Goal: Task Accomplishment & Management: Use online tool/utility

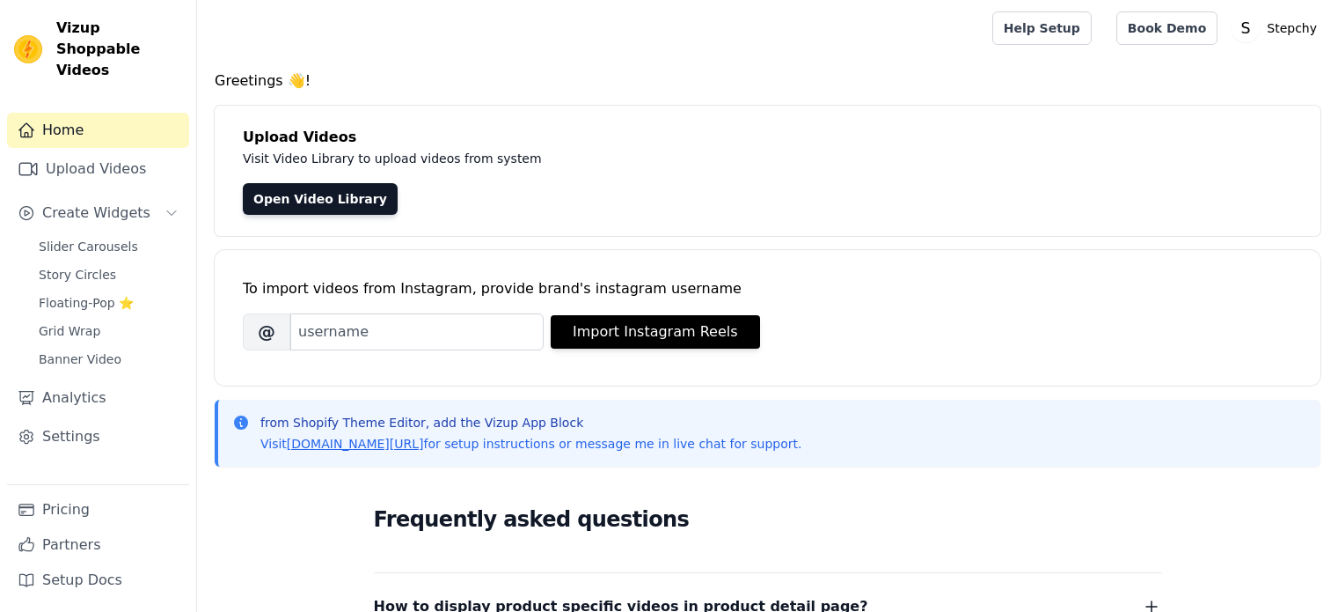
scroll to position [176, 0]
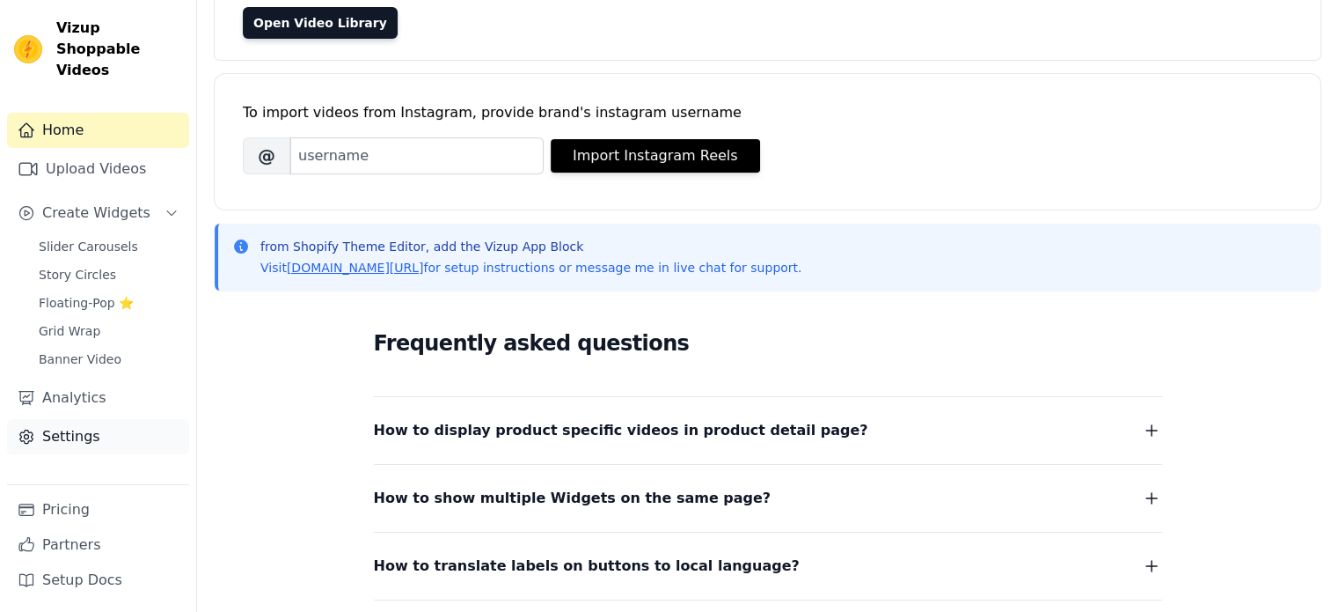
click at [81, 419] on link "Settings" at bounding box center [98, 436] width 182 height 35
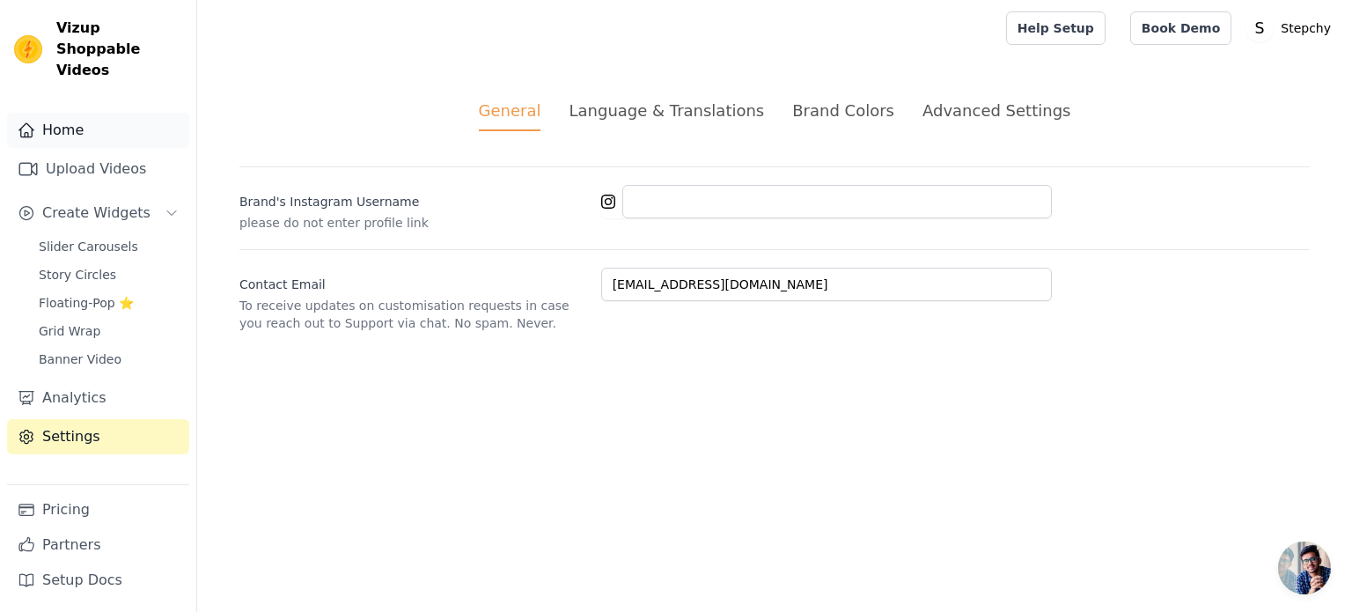
click at [79, 113] on link "Home" at bounding box center [98, 130] width 182 height 35
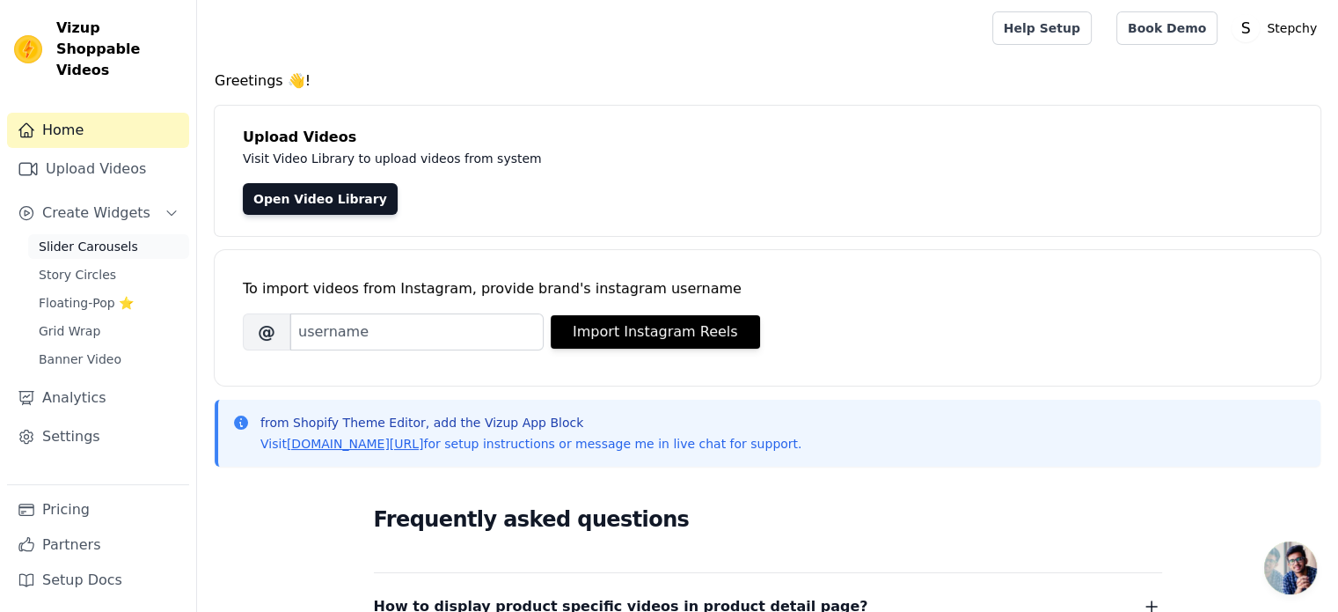
click at [98, 238] on span "Slider Carousels" at bounding box center [88, 247] width 99 height 18
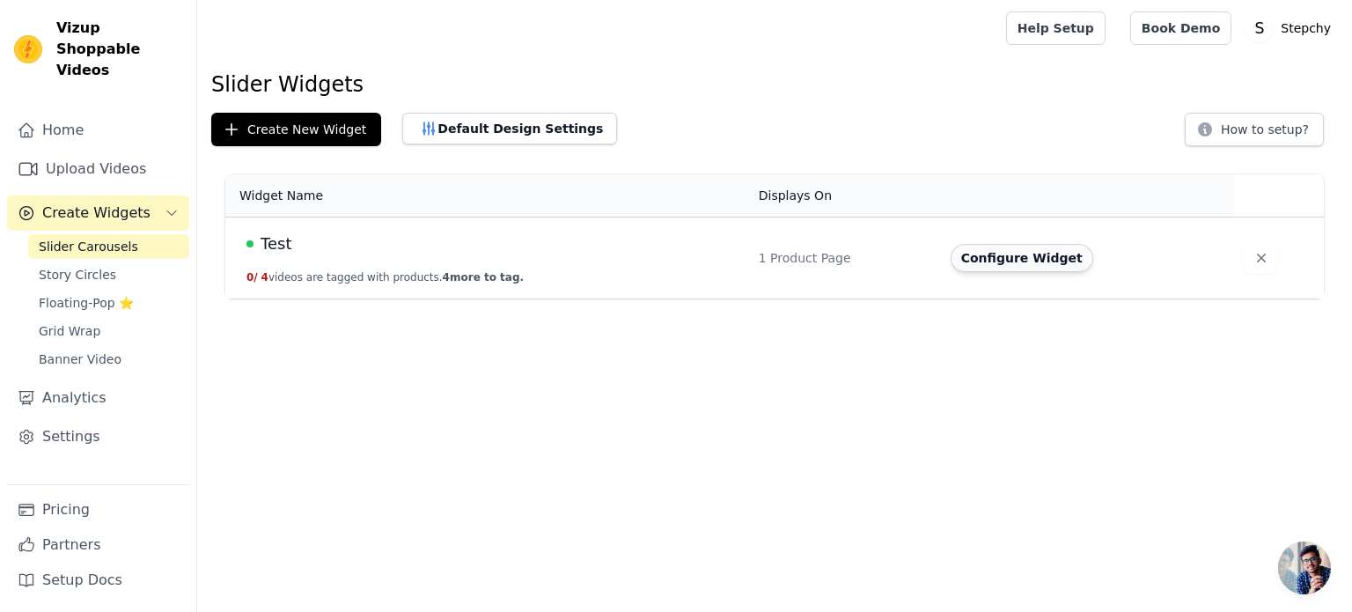
click at [971, 256] on button "Configure Widget" at bounding box center [1021, 258] width 143 height 28
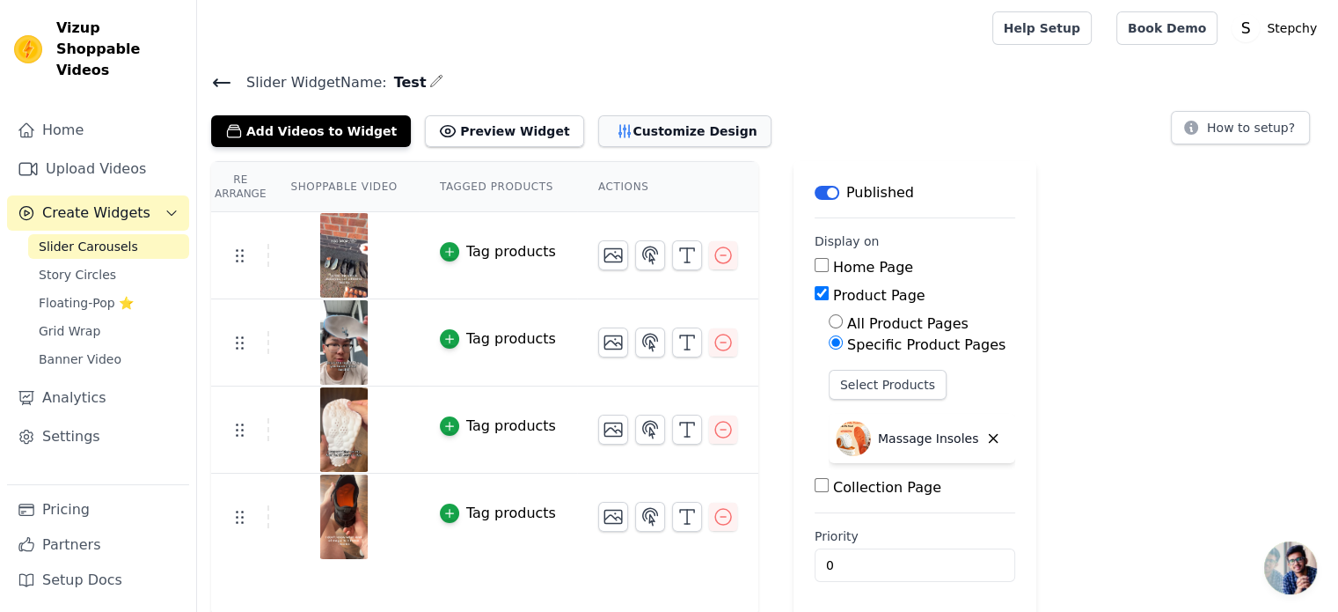
click at [634, 136] on button "Customize Design" at bounding box center [684, 131] width 173 height 32
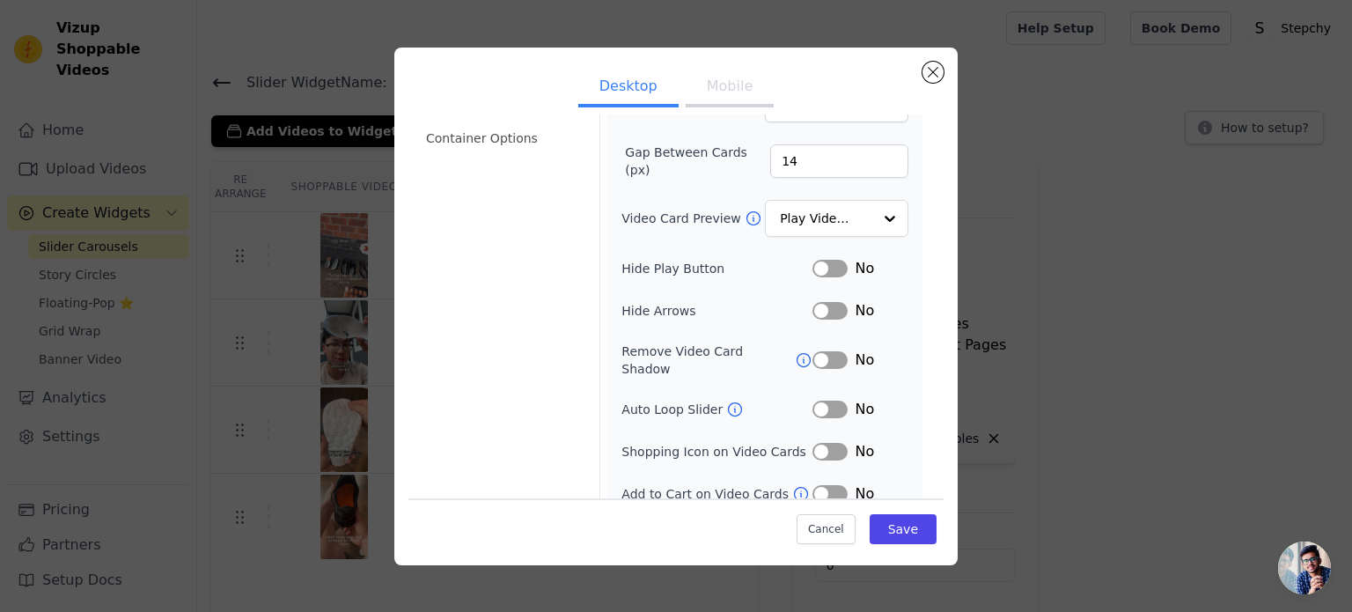
scroll to position [162, 0]
click at [729, 400] on icon at bounding box center [735, 406] width 13 height 13
click at [824, 399] on button "Label" at bounding box center [829, 408] width 35 height 18
click at [916, 527] on button "Save" at bounding box center [902, 529] width 67 height 30
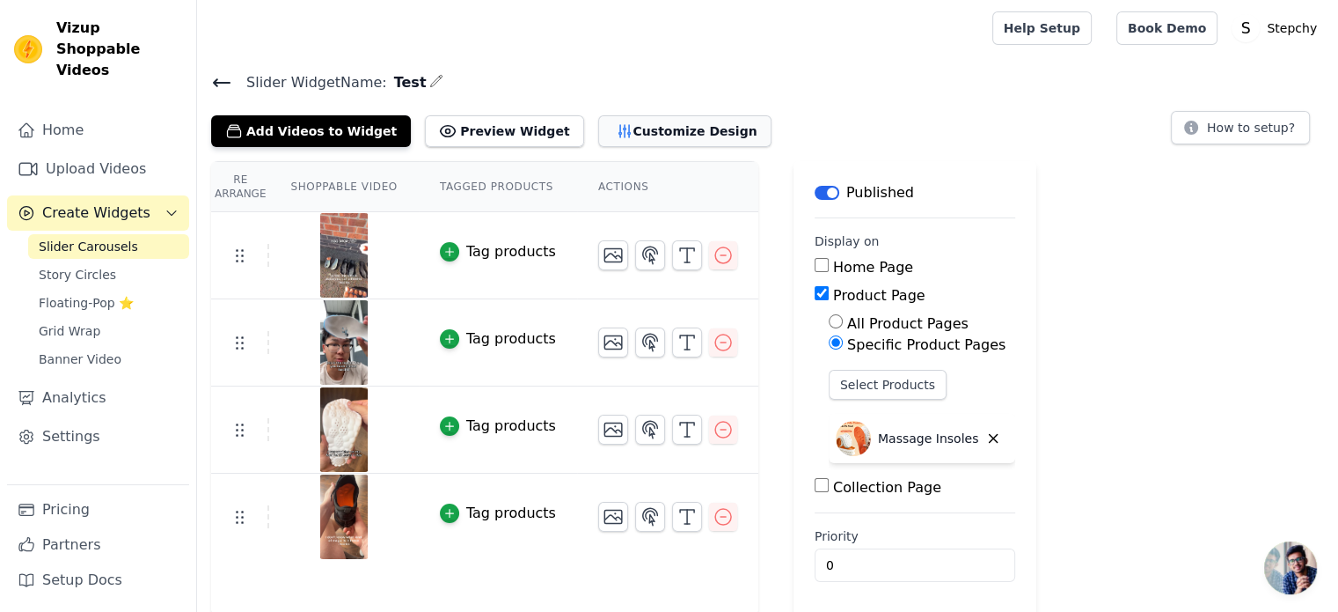
click at [605, 137] on button "Customize Design" at bounding box center [684, 131] width 173 height 32
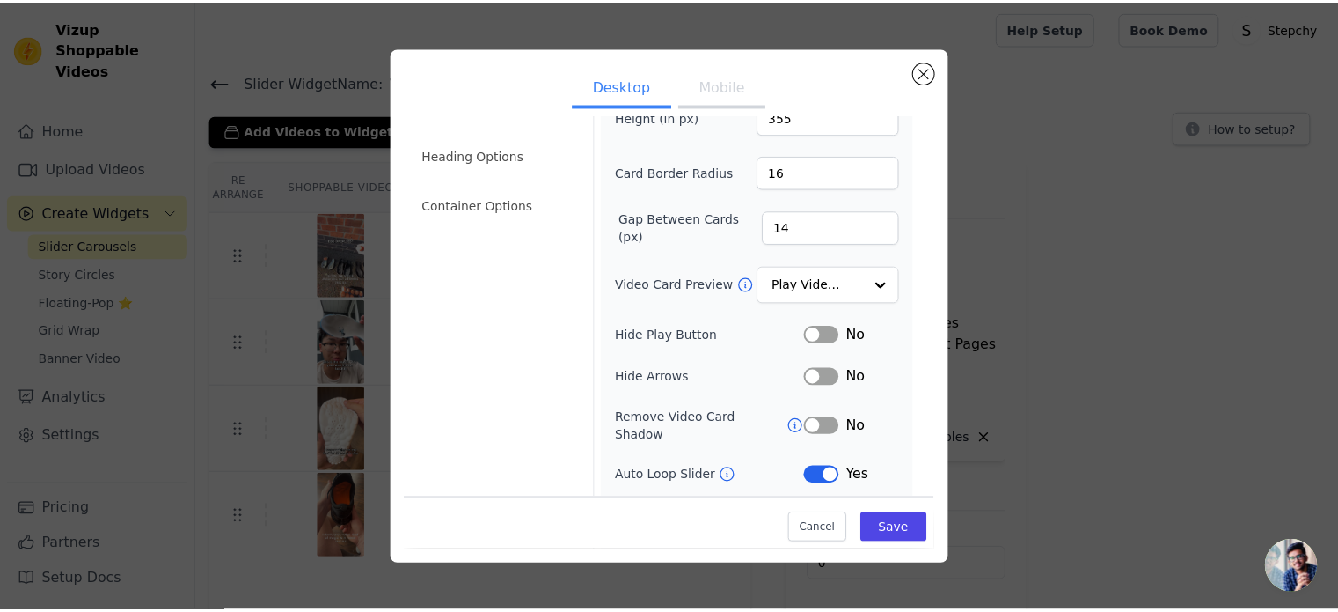
scroll to position [0, 0]
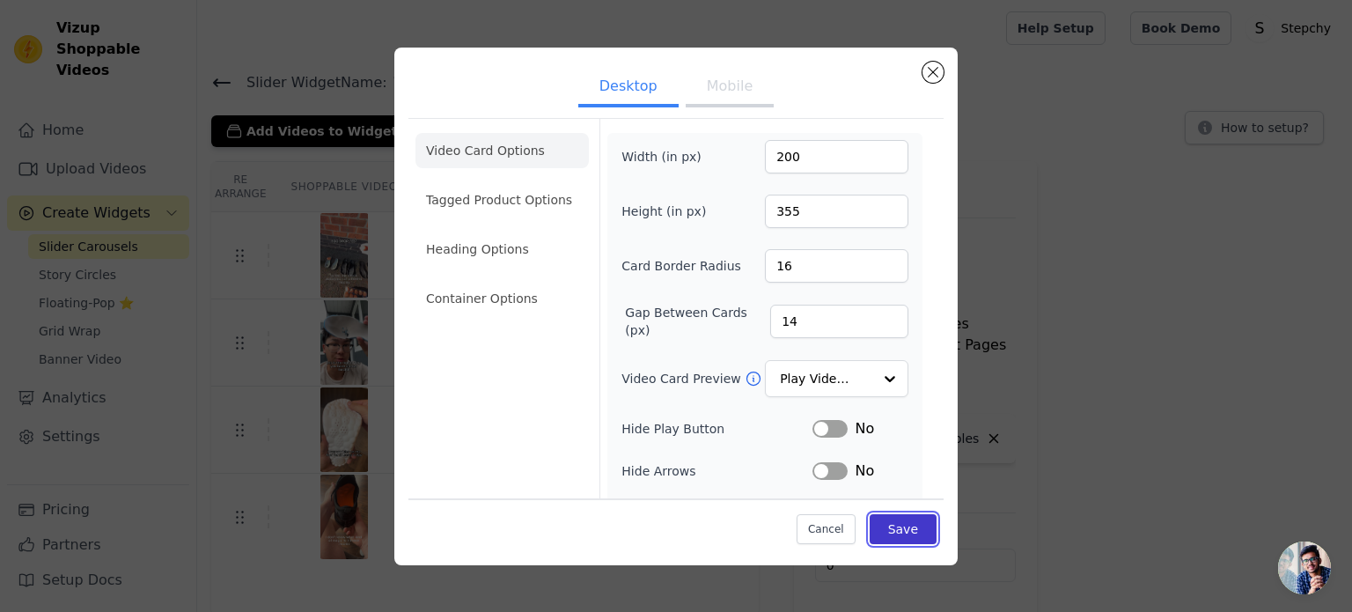
click at [890, 518] on button "Save" at bounding box center [902, 529] width 67 height 30
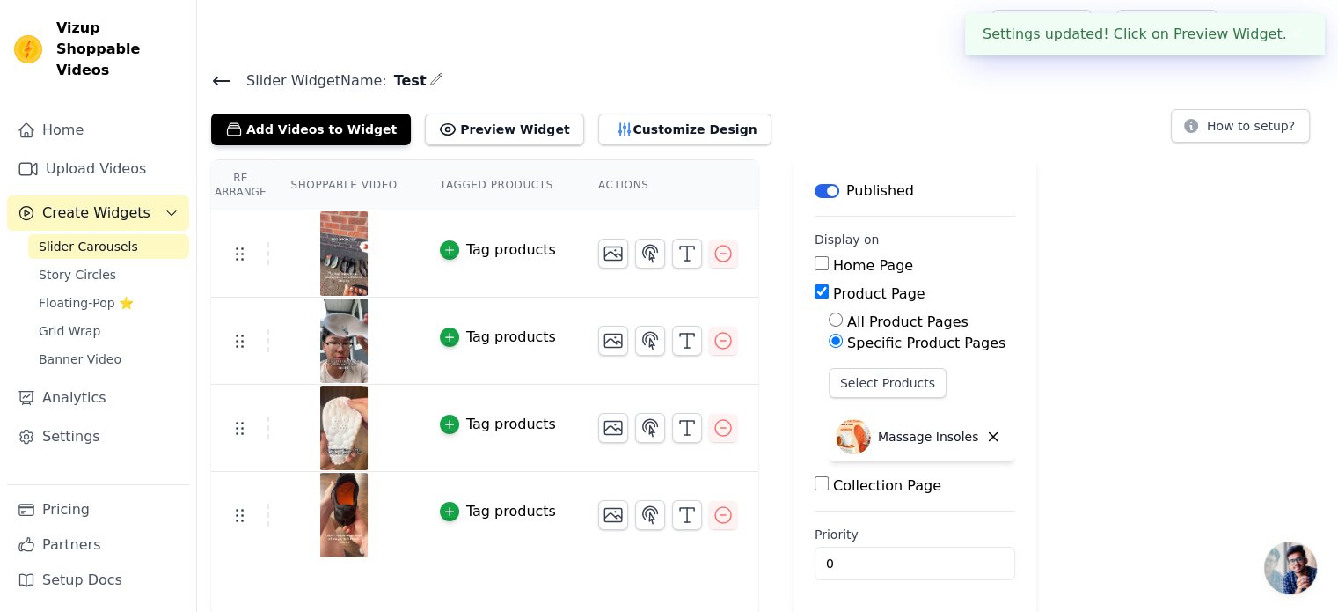
scroll to position [3, 0]
